Goal: Check status: Check status

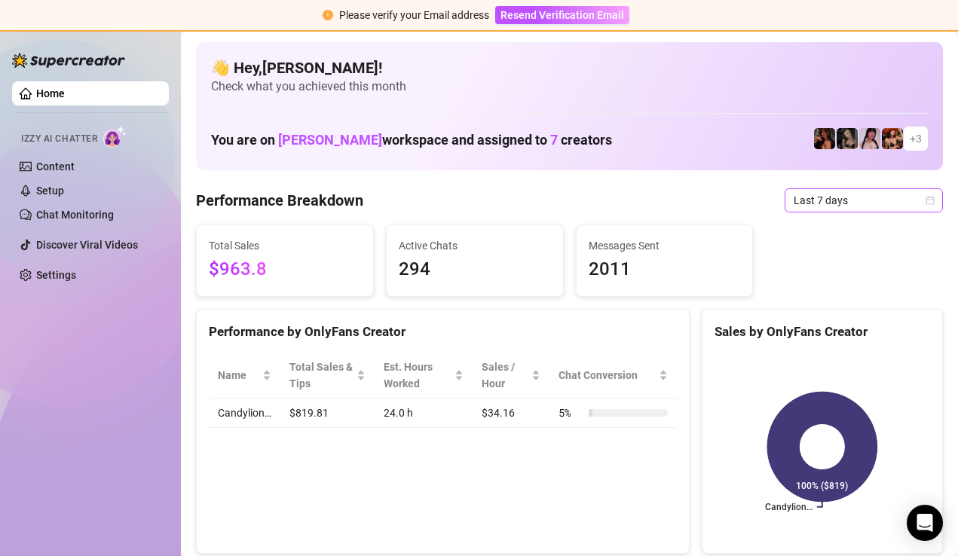
click at [860, 197] on span "Last 7 days" at bounding box center [864, 200] width 140 height 23
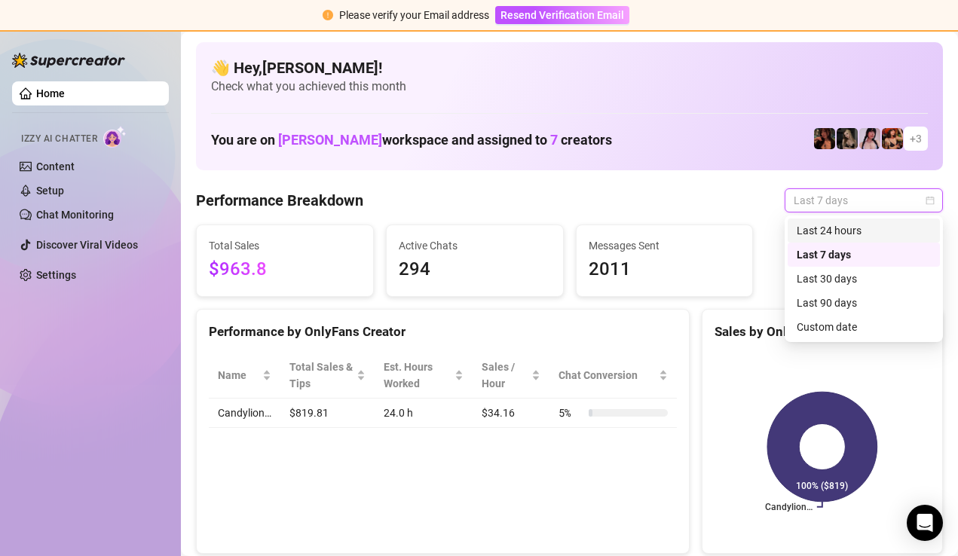
click at [847, 228] on div "Last 24 hours" at bounding box center [864, 230] width 134 height 17
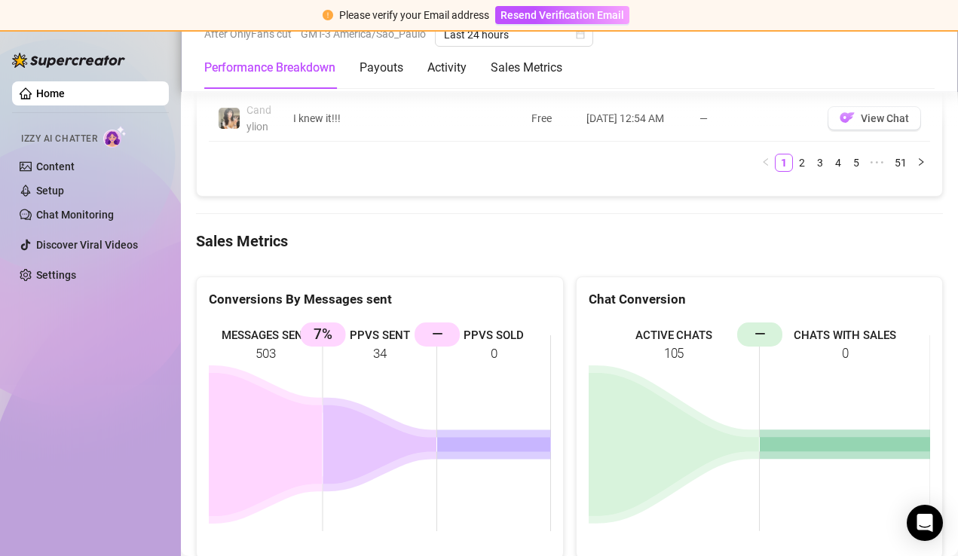
scroll to position [2045, 0]
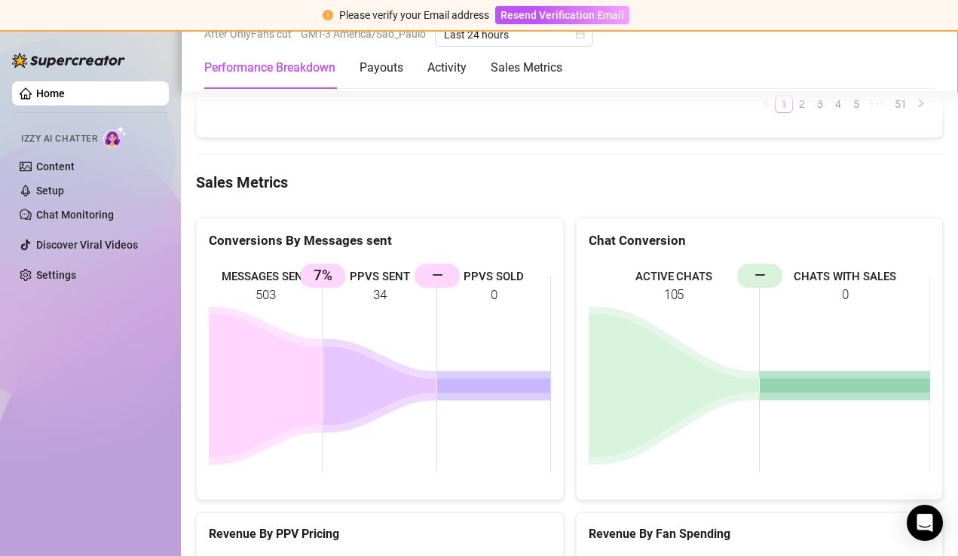
click at [385, 290] on rect at bounding box center [380, 375] width 342 height 226
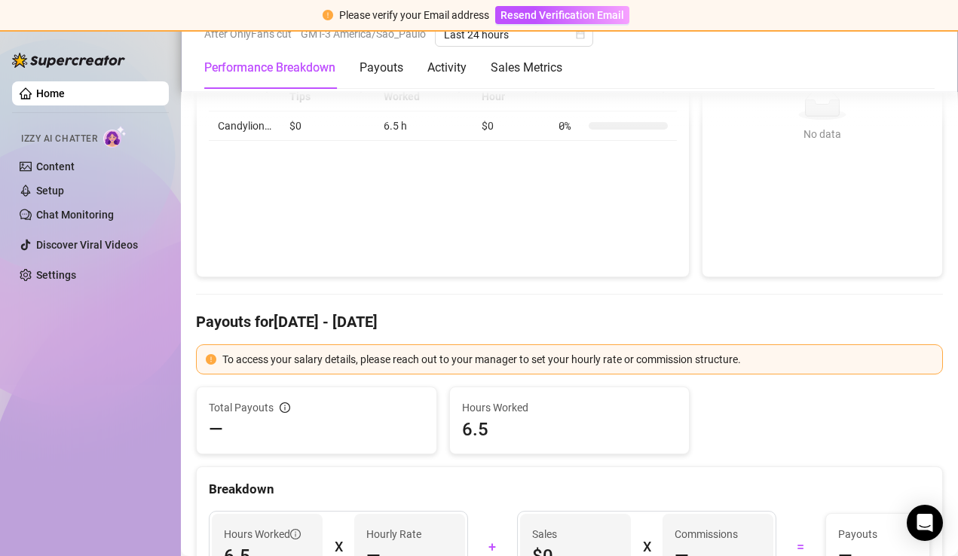
scroll to position [0, 0]
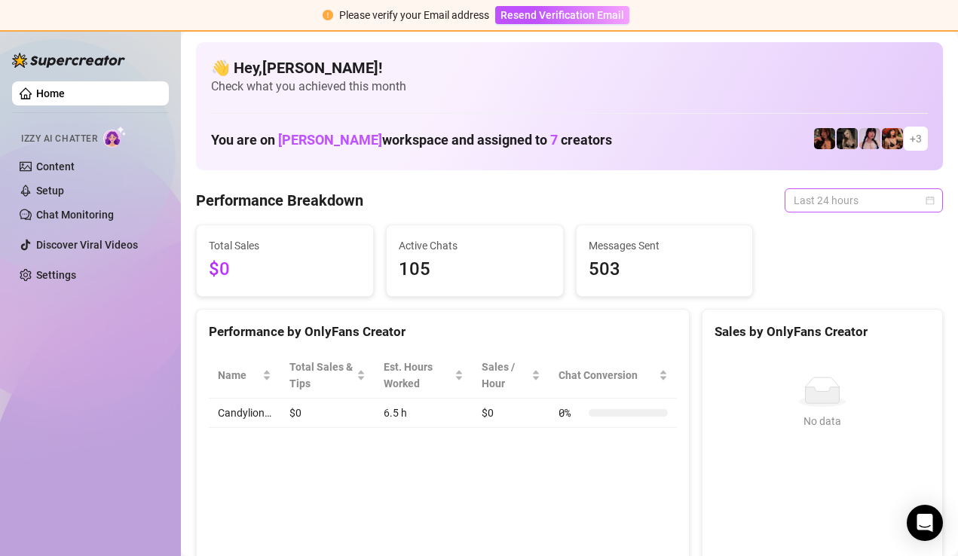
click at [857, 207] on span "Last 24 hours" at bounding box center [864, 200] width 140 height 23
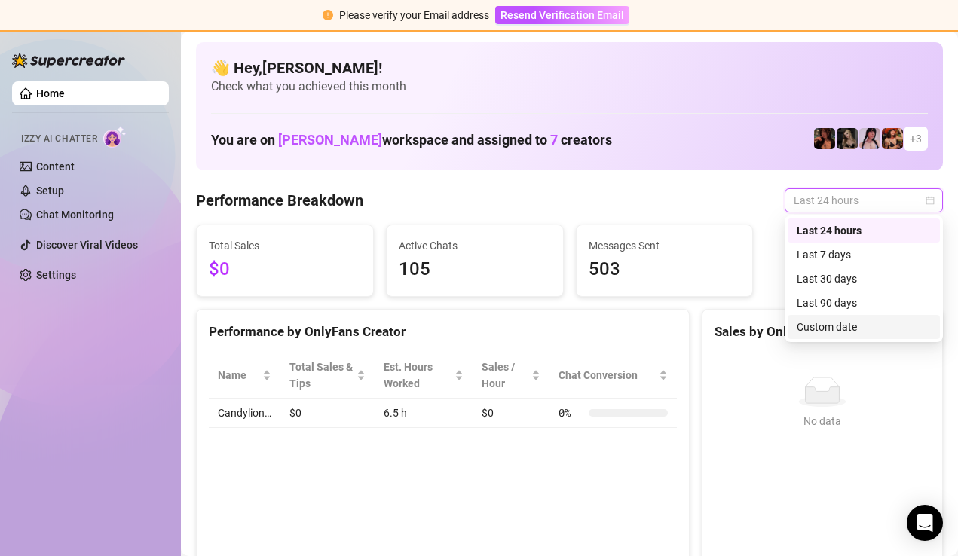
click at [849, 330] on div "Custom date" at bounding box center [864, 327] width 134 height 17
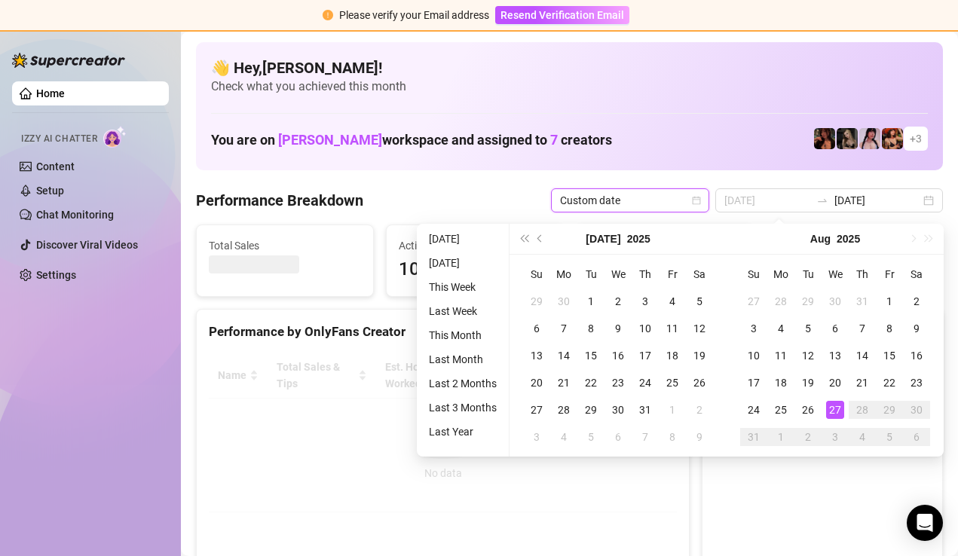
click at [832, 407] on div "27" at bounding box center [835, 410] width 18 height 18
type input "[DATE]"
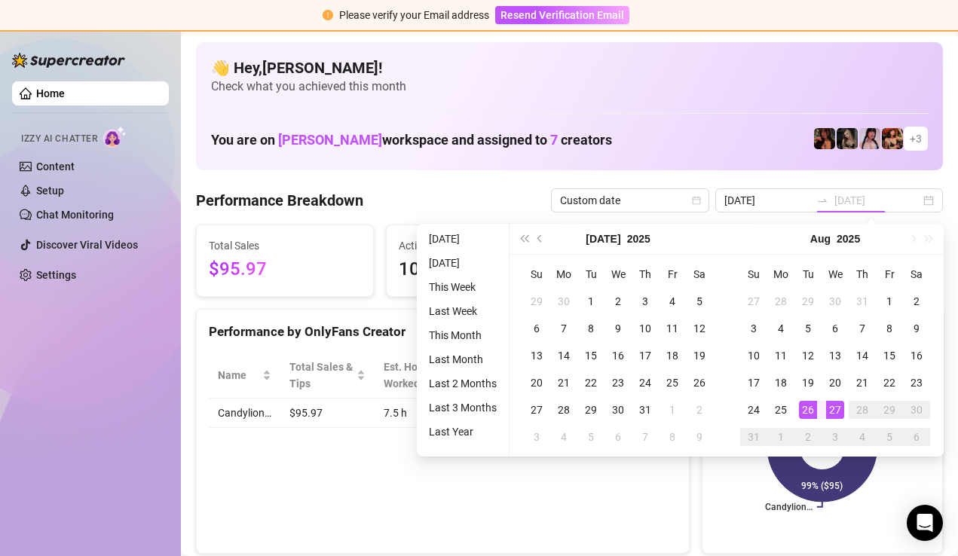
click at [839, 406] on div "27" at bounding box center [835, 410] width 18 height 18
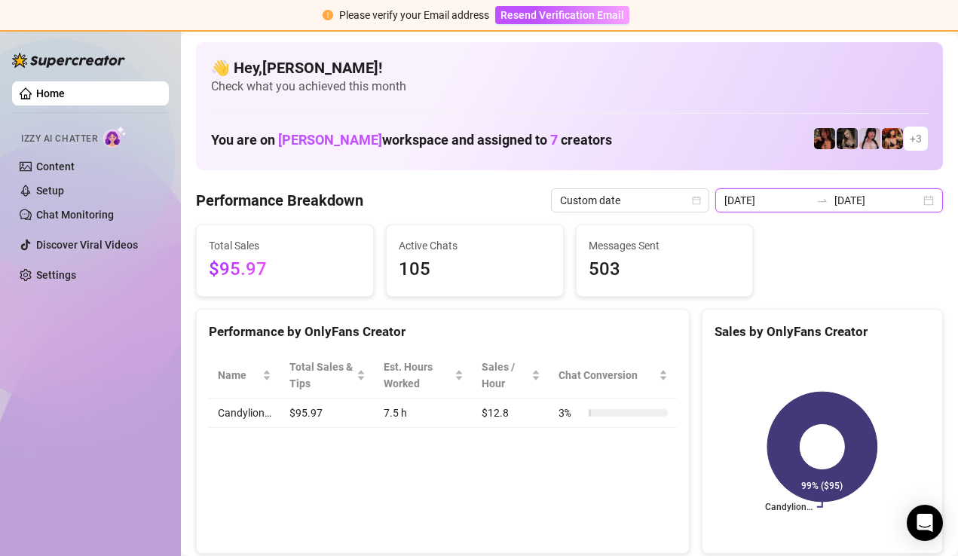
click at [877, 205] on input "[DATE]" at bounding box center [877, 200] width 86 height 17
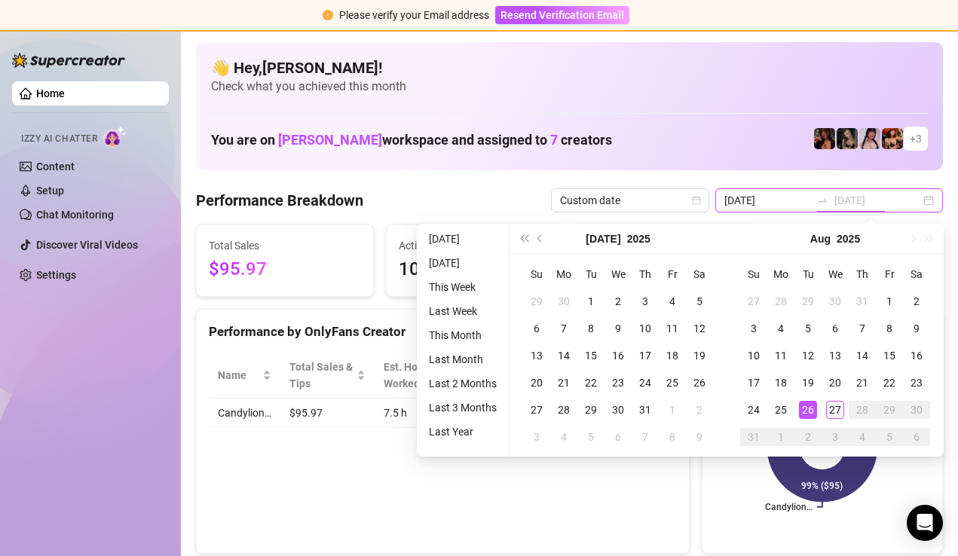
type input "[DATE]"
click at [835, 412] on div "27" at bounding box center [835, 410] width 18 height 18
type input "[DATE]"
click at [809, 412] on div "26" at bounding box center [808, 410] width 18 height 18
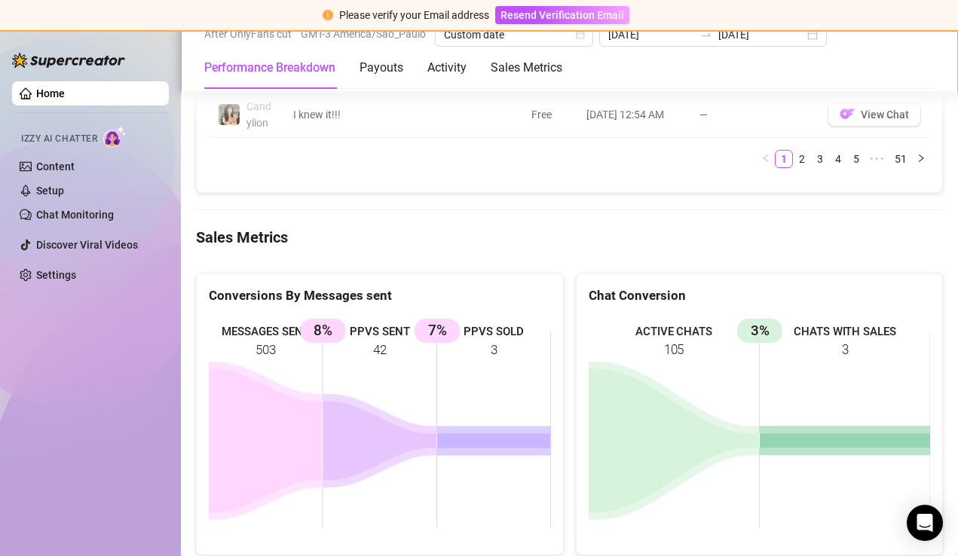
scroll to position [1991, 0]
